Goal: Task Accomplishment & Management: Manage account settings

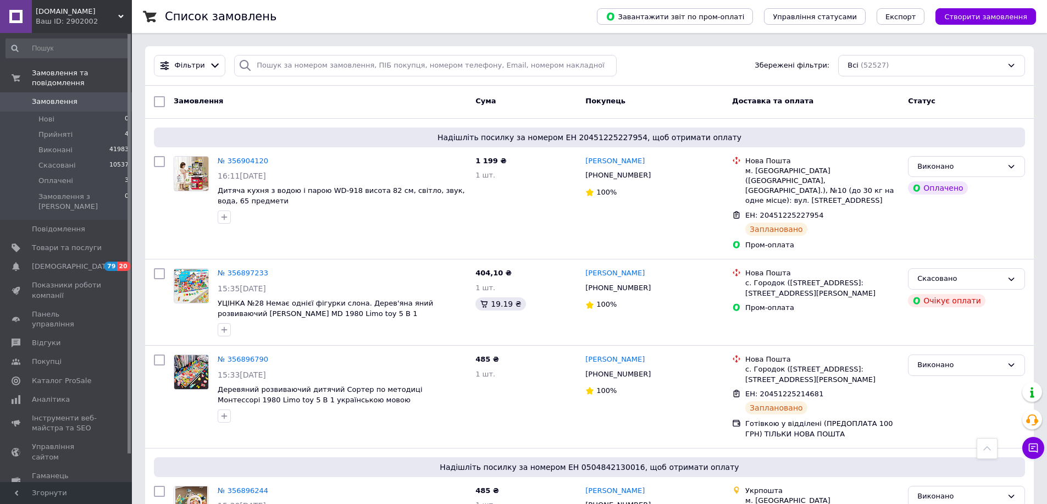
scroll to position [1649, 0]
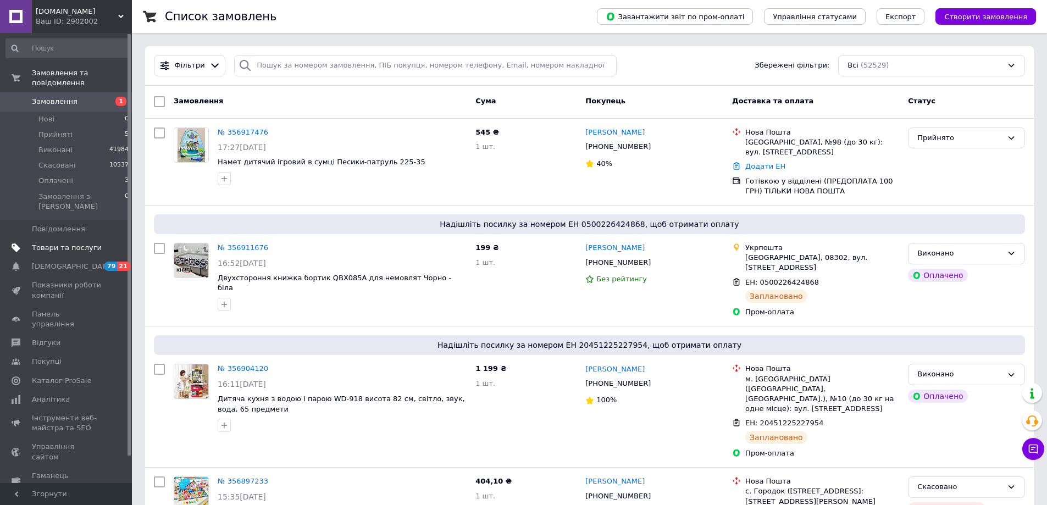
click at [90, 239] on link "Товари та послуги" at bounding box center [67, 248] width 135 height 19
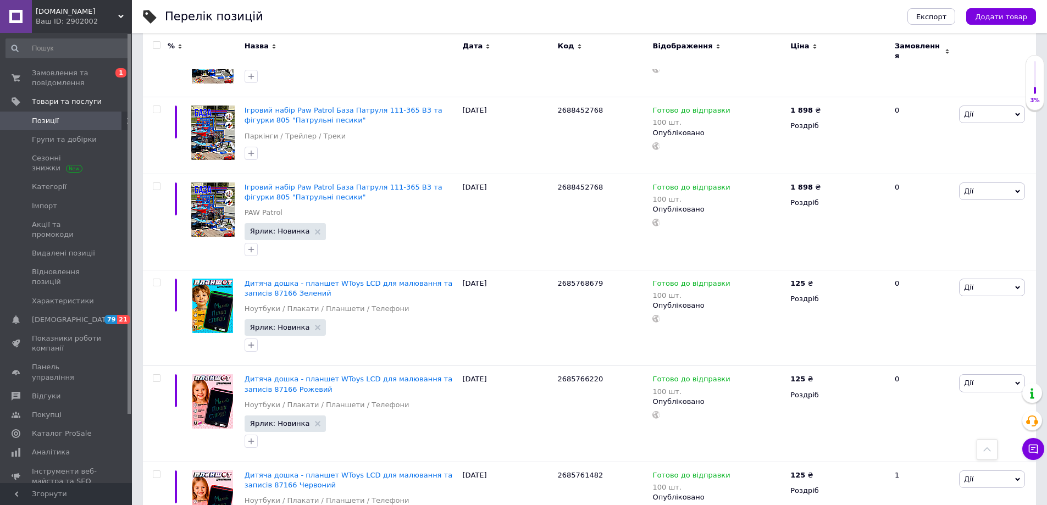
scroll to position [2598, 0]
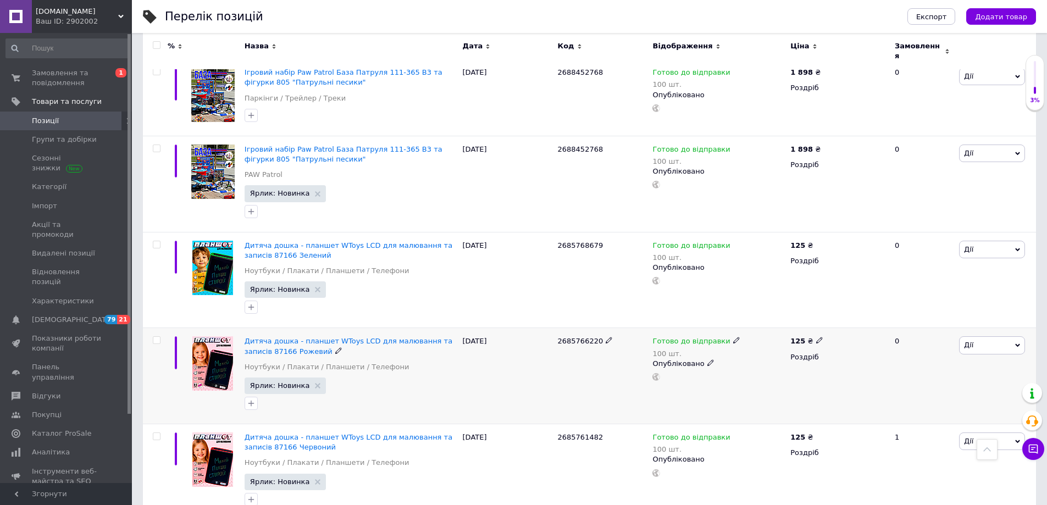
click at [317, 336] on div "Дитяча дошка - планшет WToys LCD для малювання та записів 87166 Рожевий" at bounding box center [351, 346] width 213 height 20
click at [206, 336] on img at bounding box center [212, 363] width 41 height 54
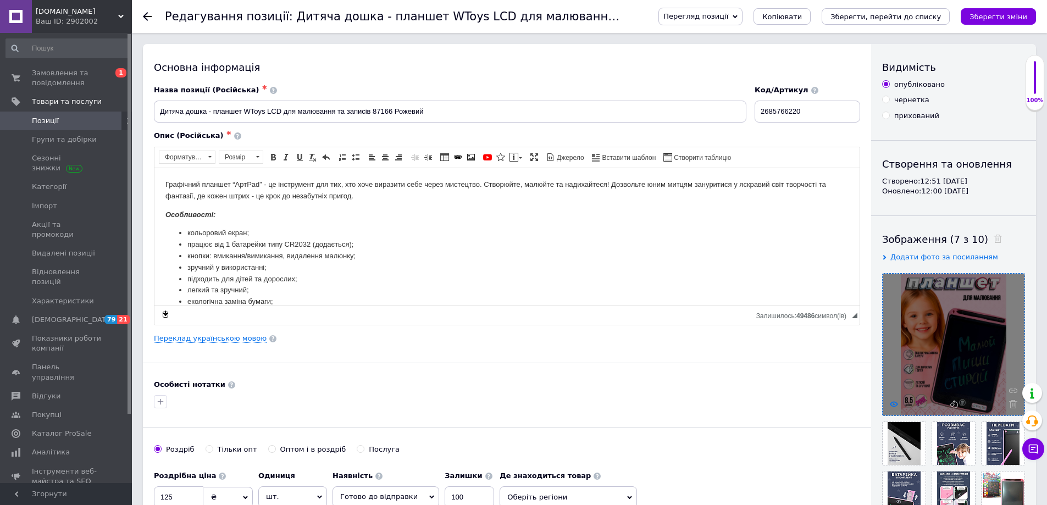
click at [895, 402] on use at bounding box center [894, 403] width 8 height 5
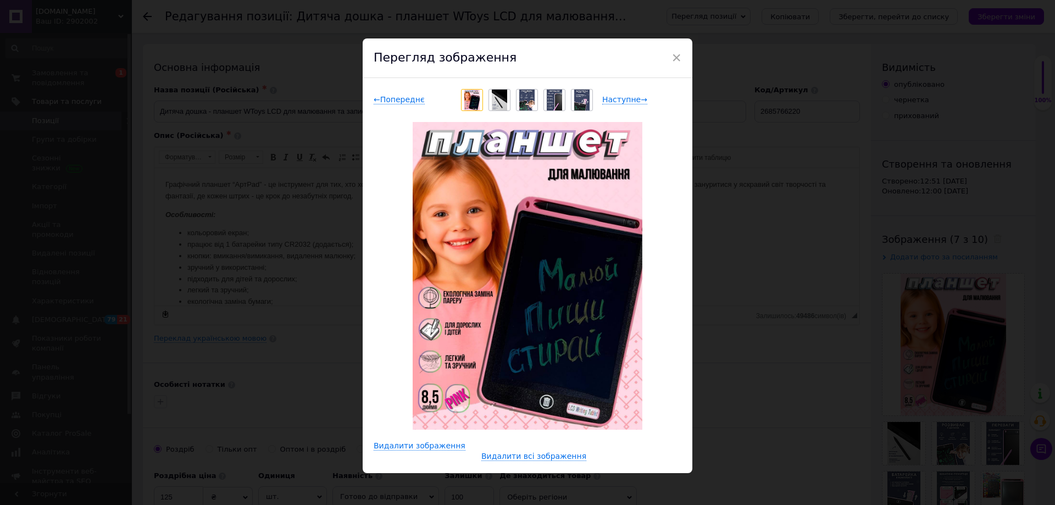
click at [811, 374] on div "× Перегляд зображення ← Попереднє Наступне → Видалити зображення Видалити всі з…" at bounding box center [527, 252] width 1055 height 505
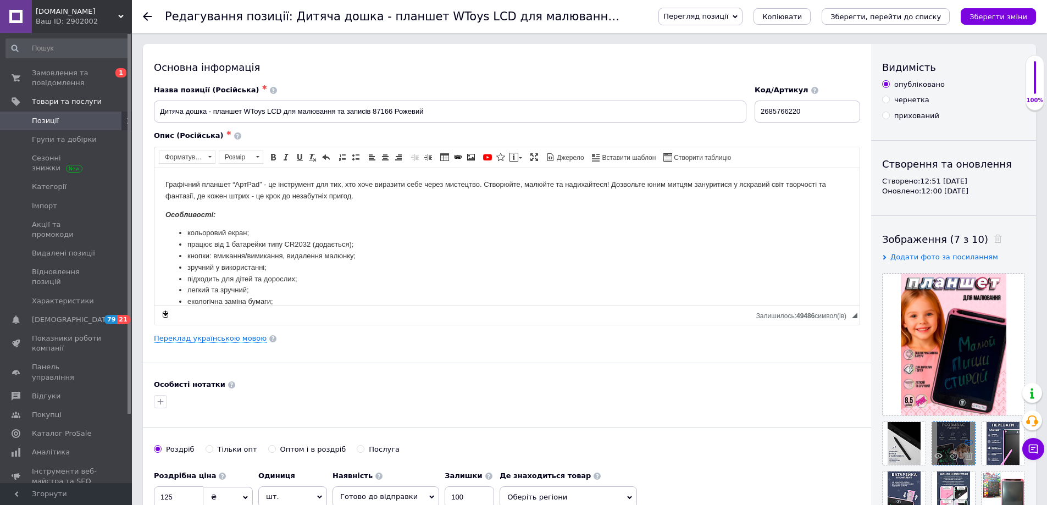
click at [965, 440] on icon at bounding box center [968, 442] width 8 height 8
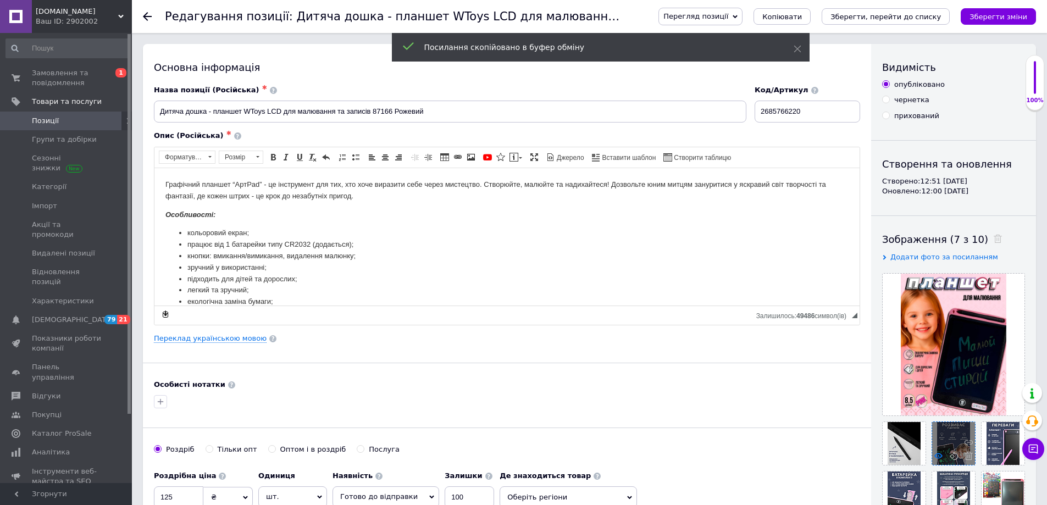
click at [935, 453] on icon at bounding box center [938, 456] width 8 height 8
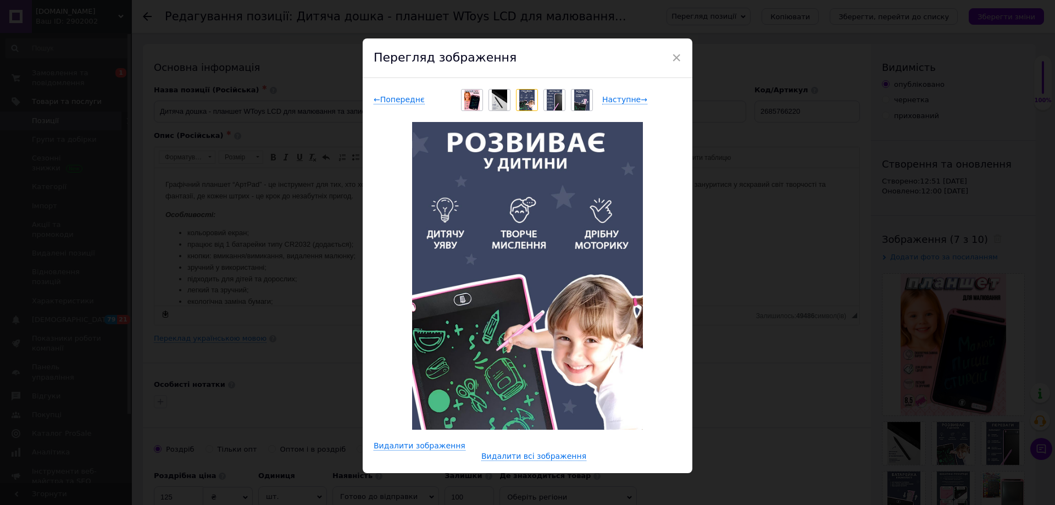
click at [557, 103] on img at bounding box center [555, 100] width 16 height 21
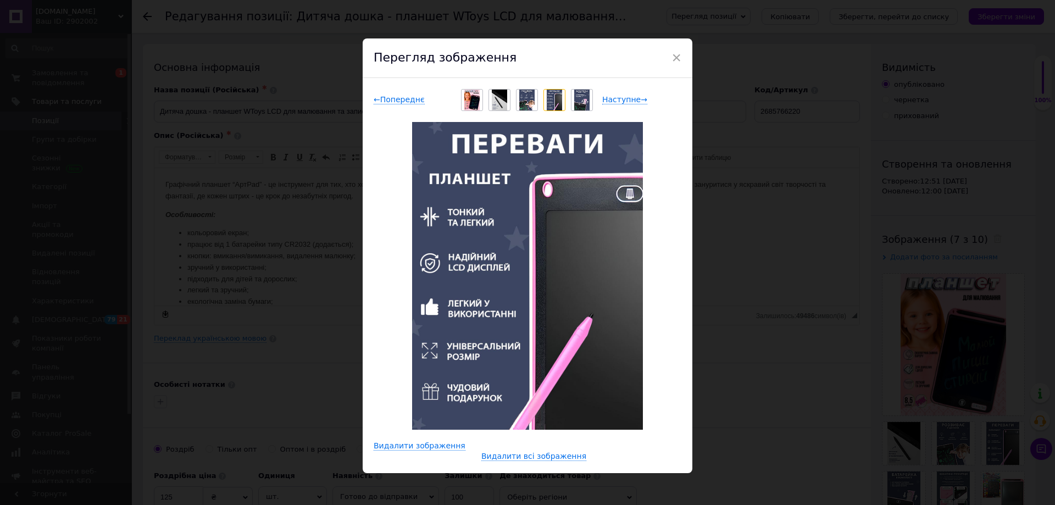
click at [580, 98] on img at bounding box center [582, 100] width 16 height 21
